Goal: Find specific page/section: Find specific page/section

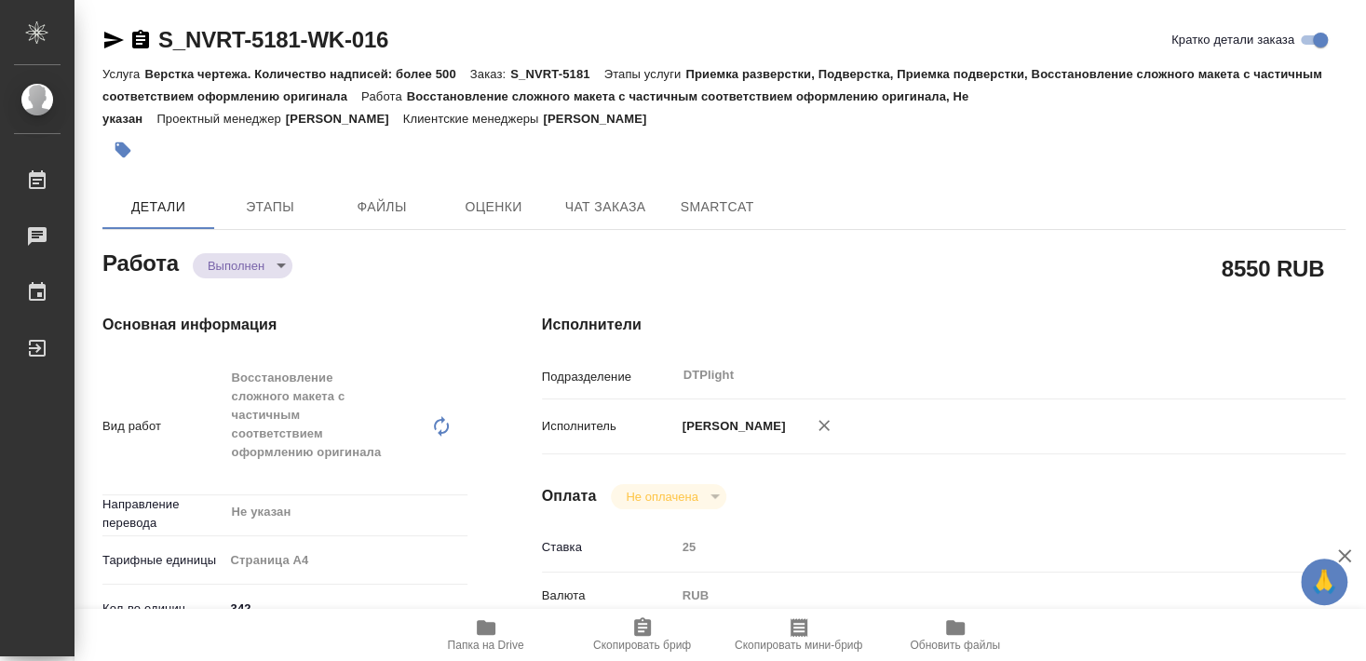
type textarea "x"
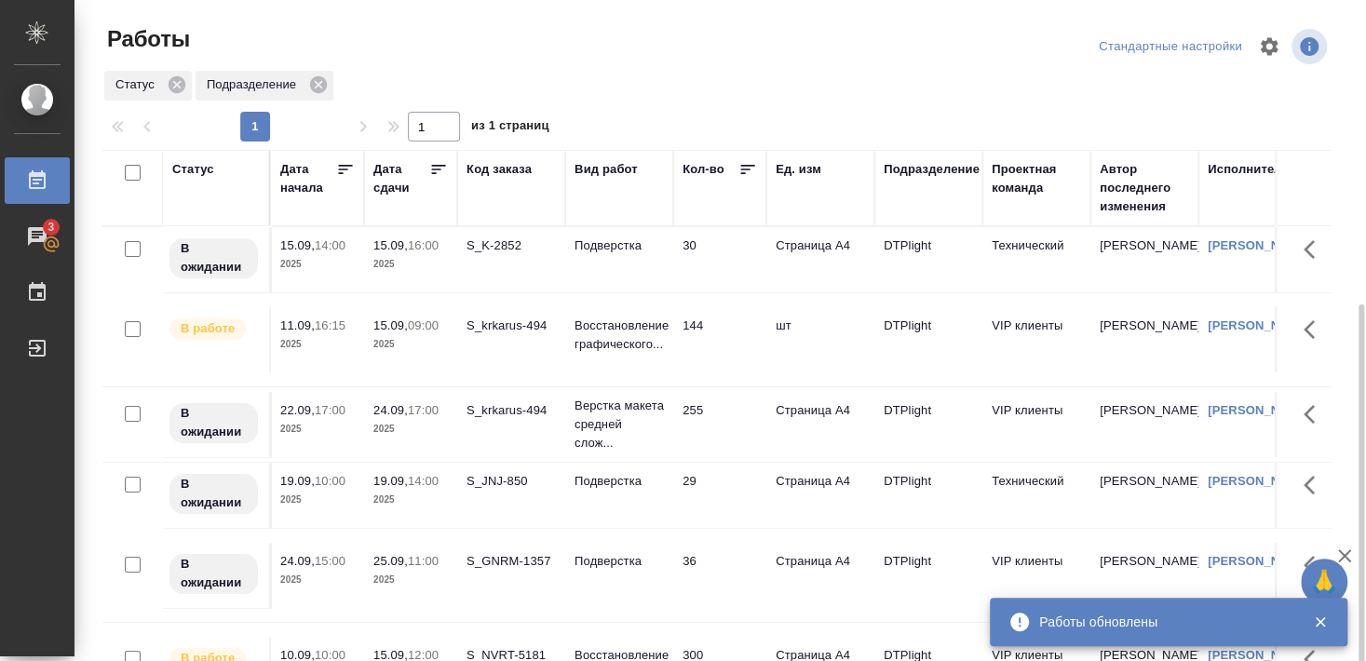
scroll to position [98, 0]
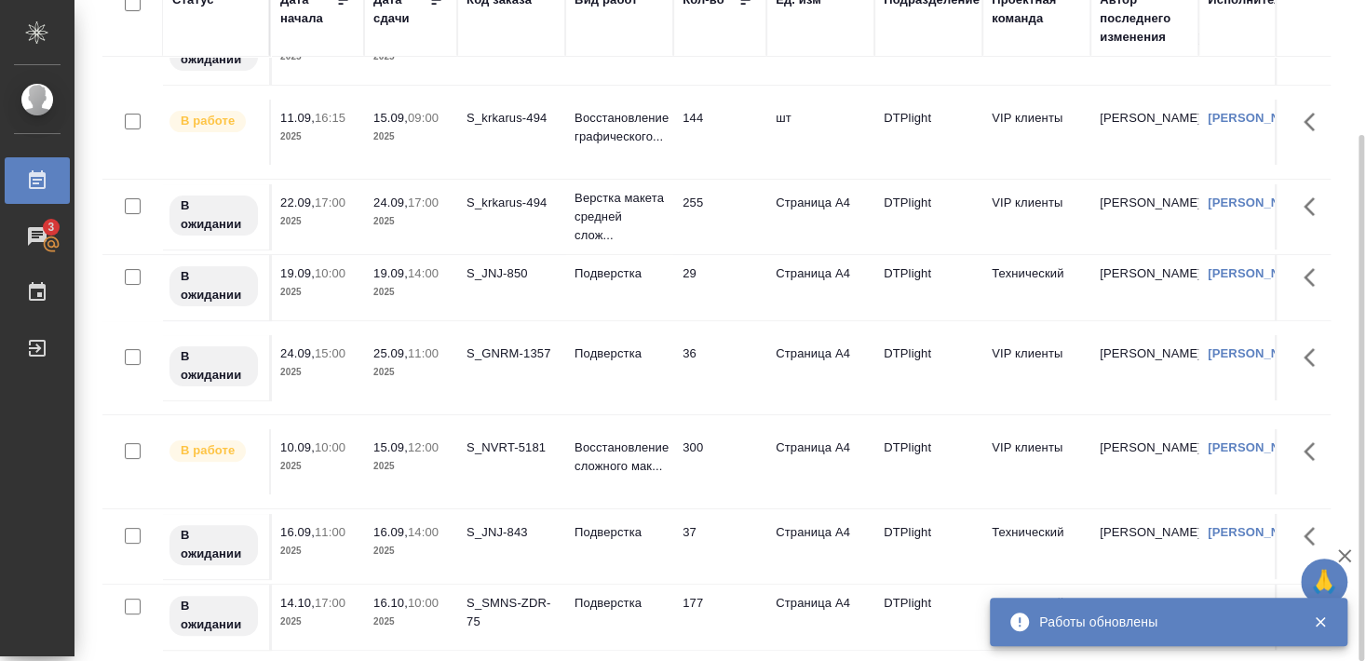
click at [507, 439] on div "S_NVRT-5181" at bounding box center [510, 448] width 89 height 19
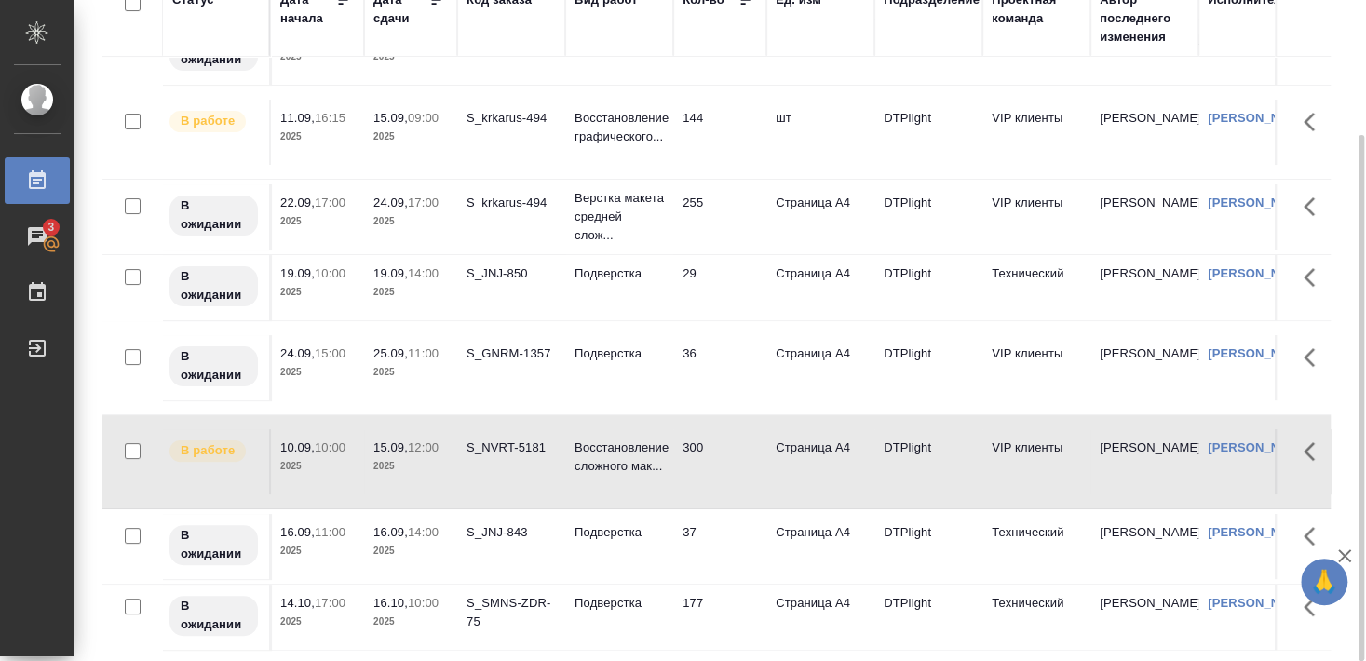
click at [500, 439] on div "S_NVRT-5181" at bounding box center [510, 448] width 89 height 19
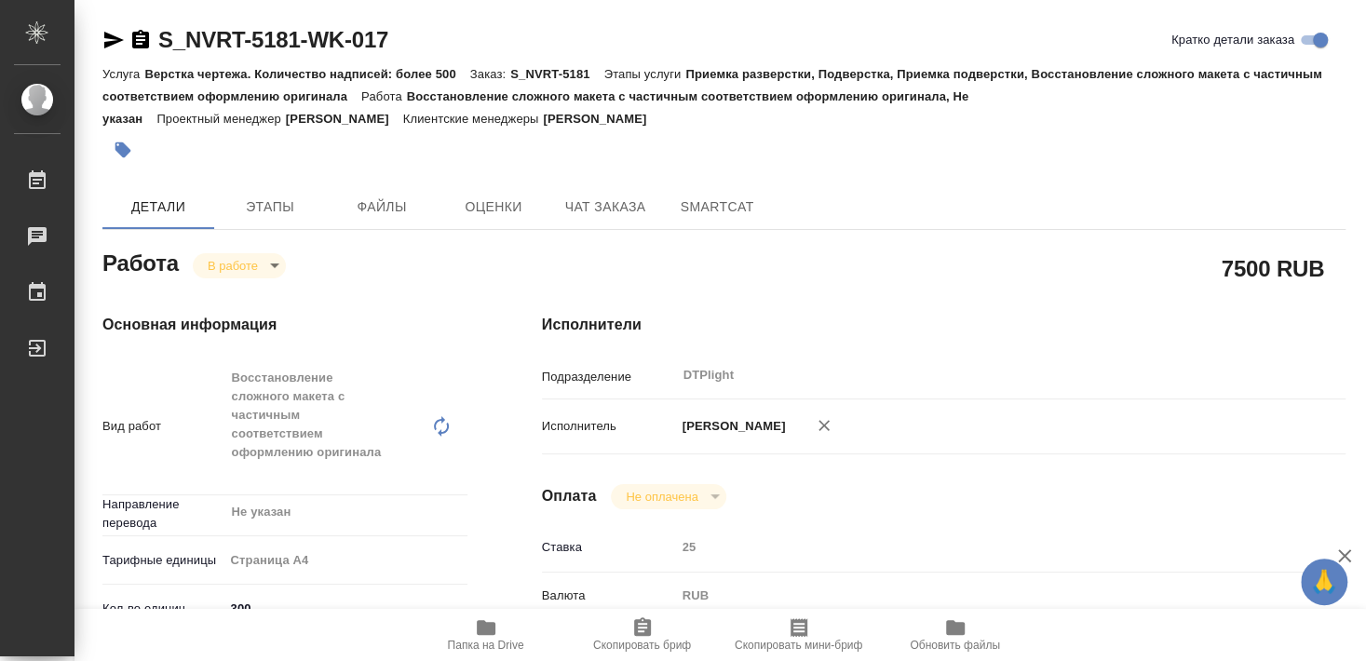
type textarea "x"
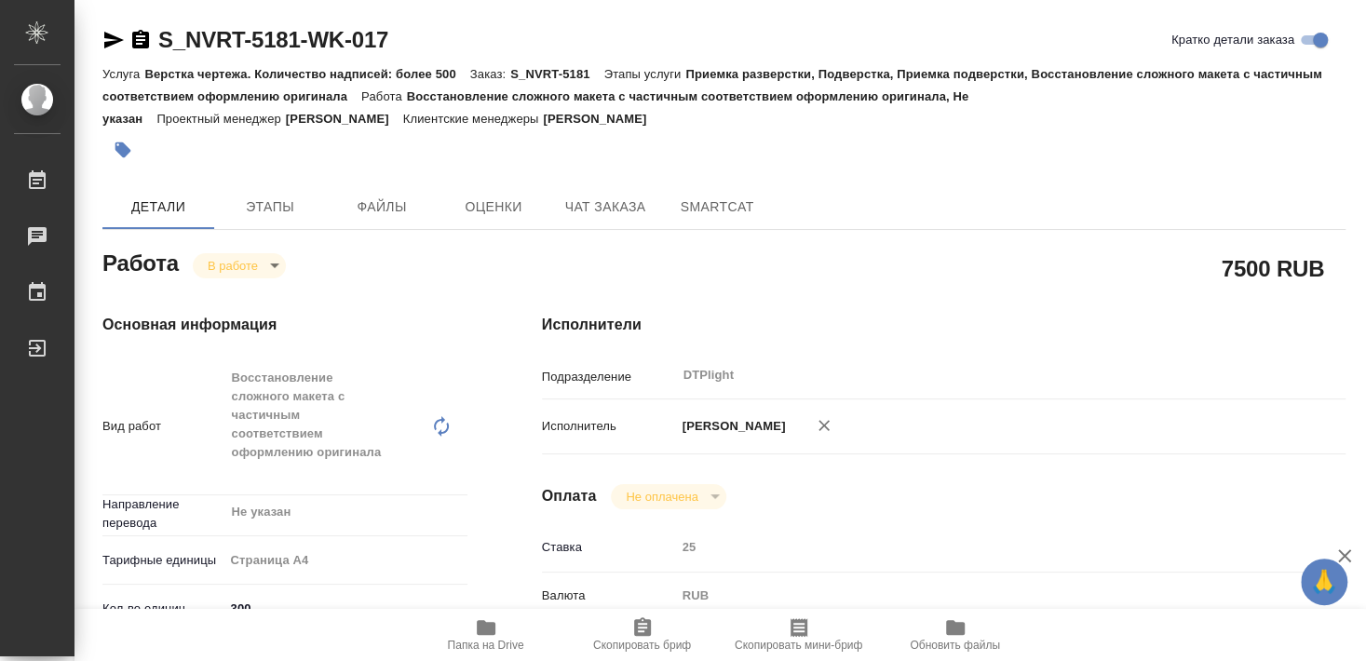
type textarea "x"
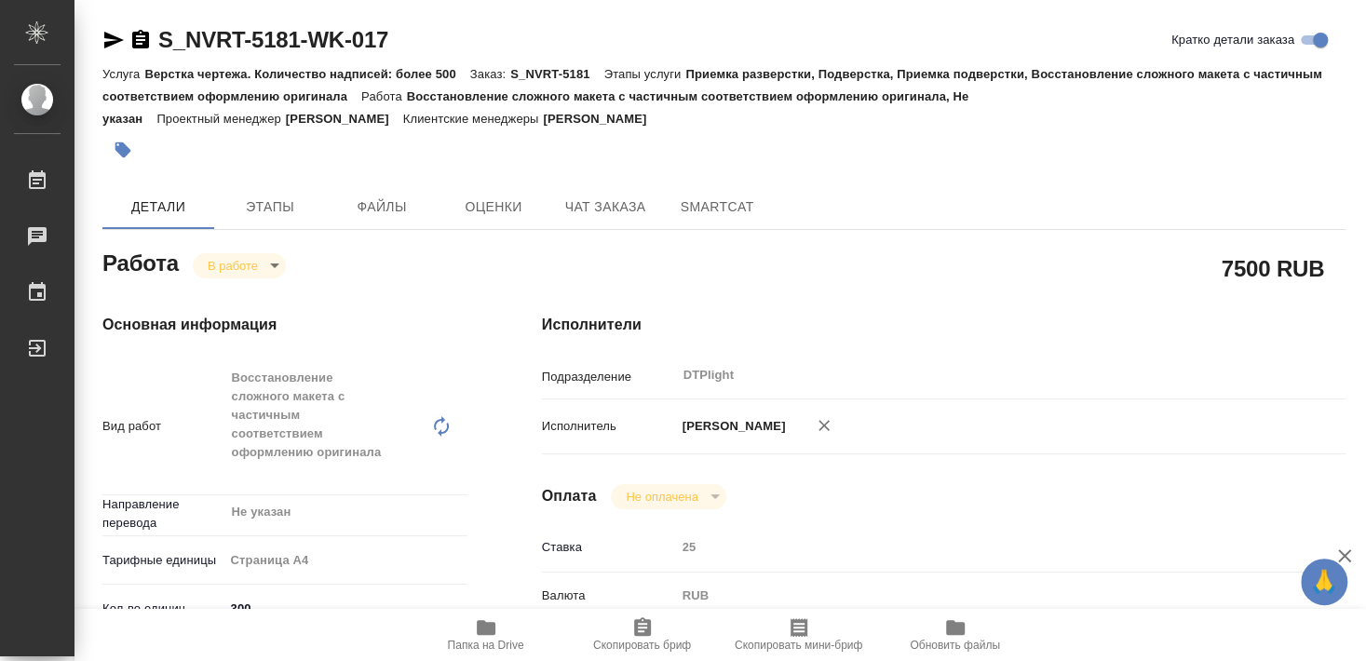
click at [497, 636] on span "Папка на Drive" at bounding box center [486, 633] width 134 height 35
